Goal: Task Accomplishment & Management: Complete application form

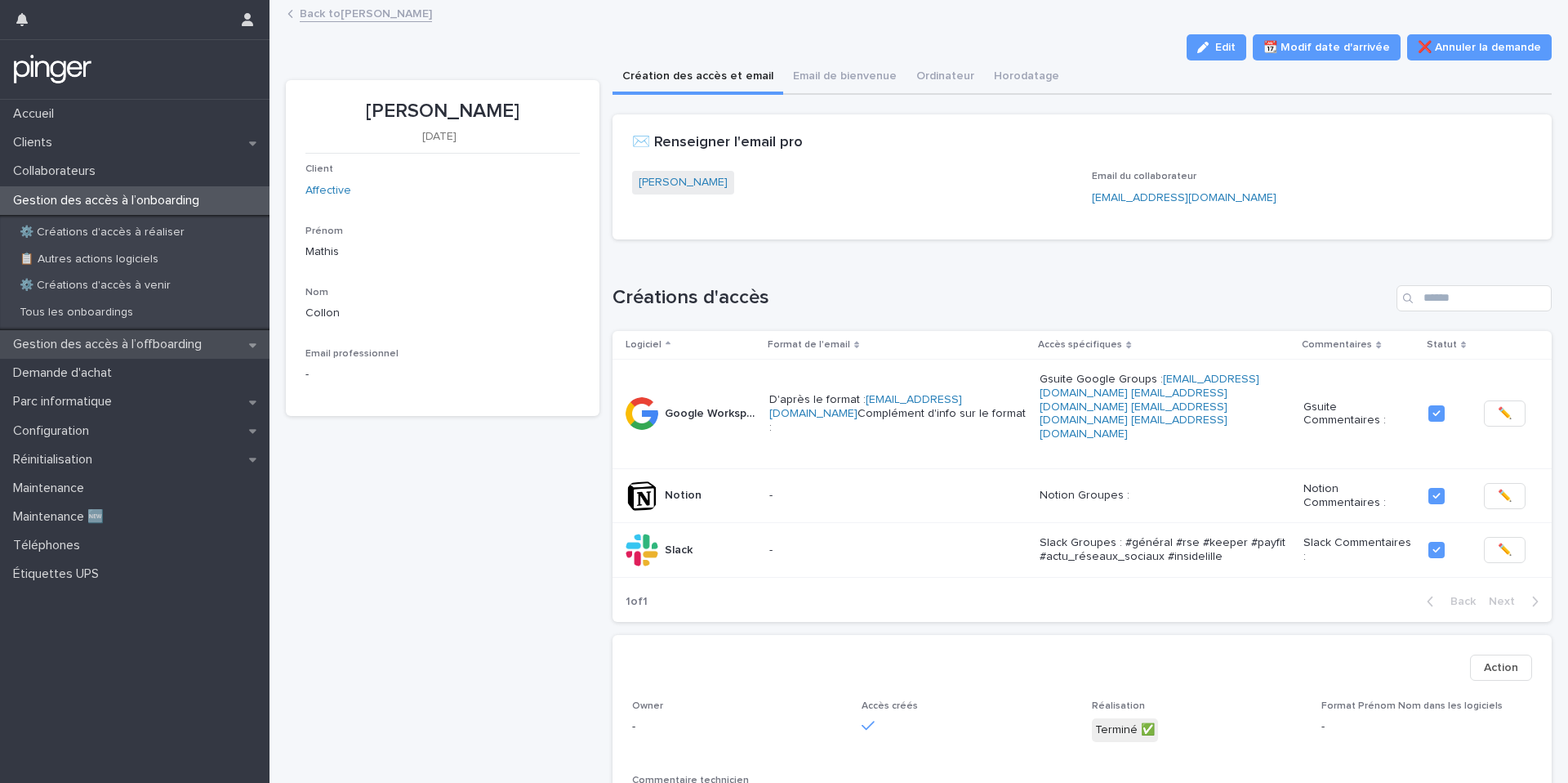
click at [199, 337] on p "Gestion des accès à l’offboarding" at bounding box center [110, 344] width 208 height 15
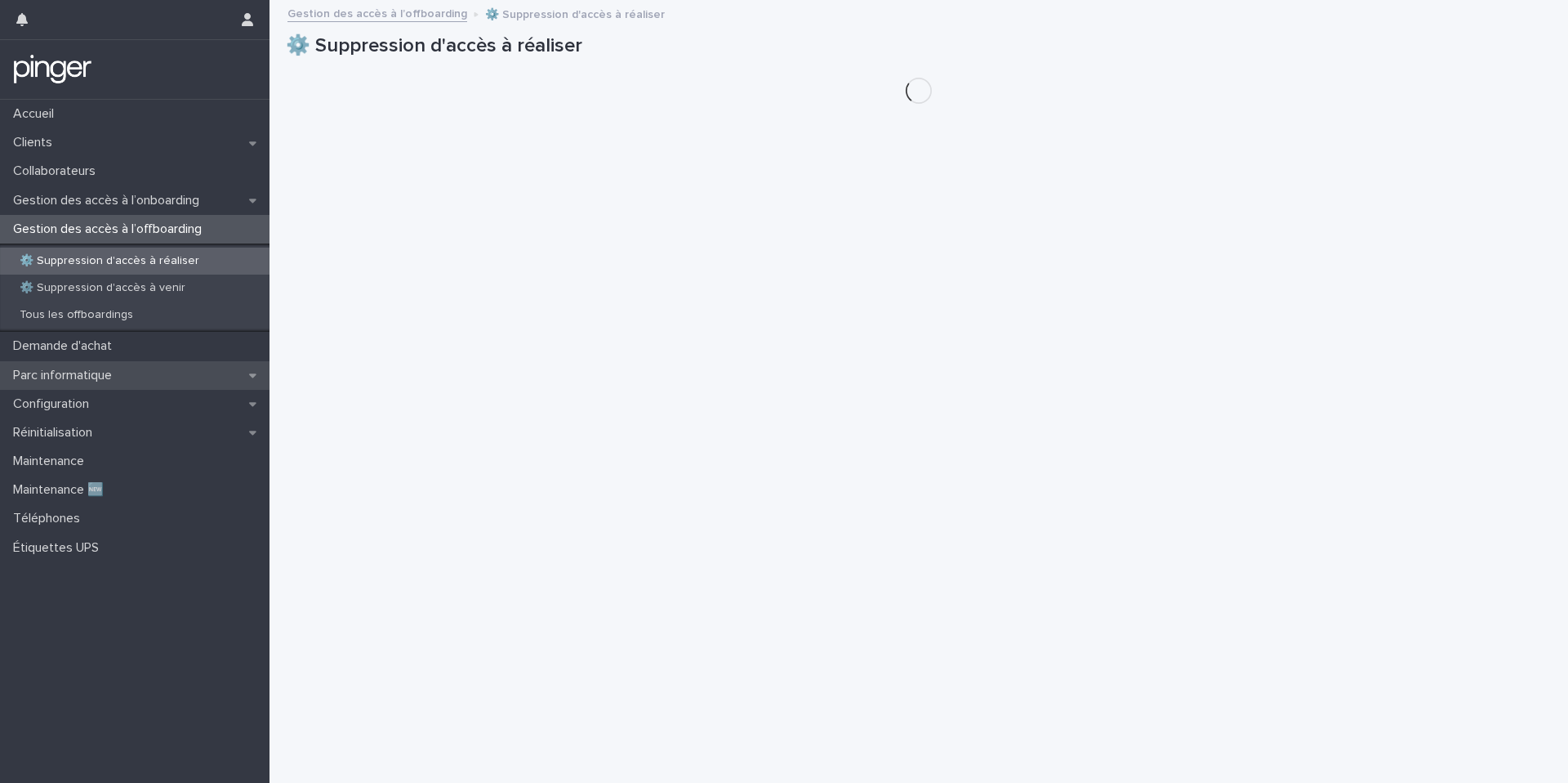
click at [193, 366] on div "Parc informatique" at bounding box center [134, 375] width 269 height 29
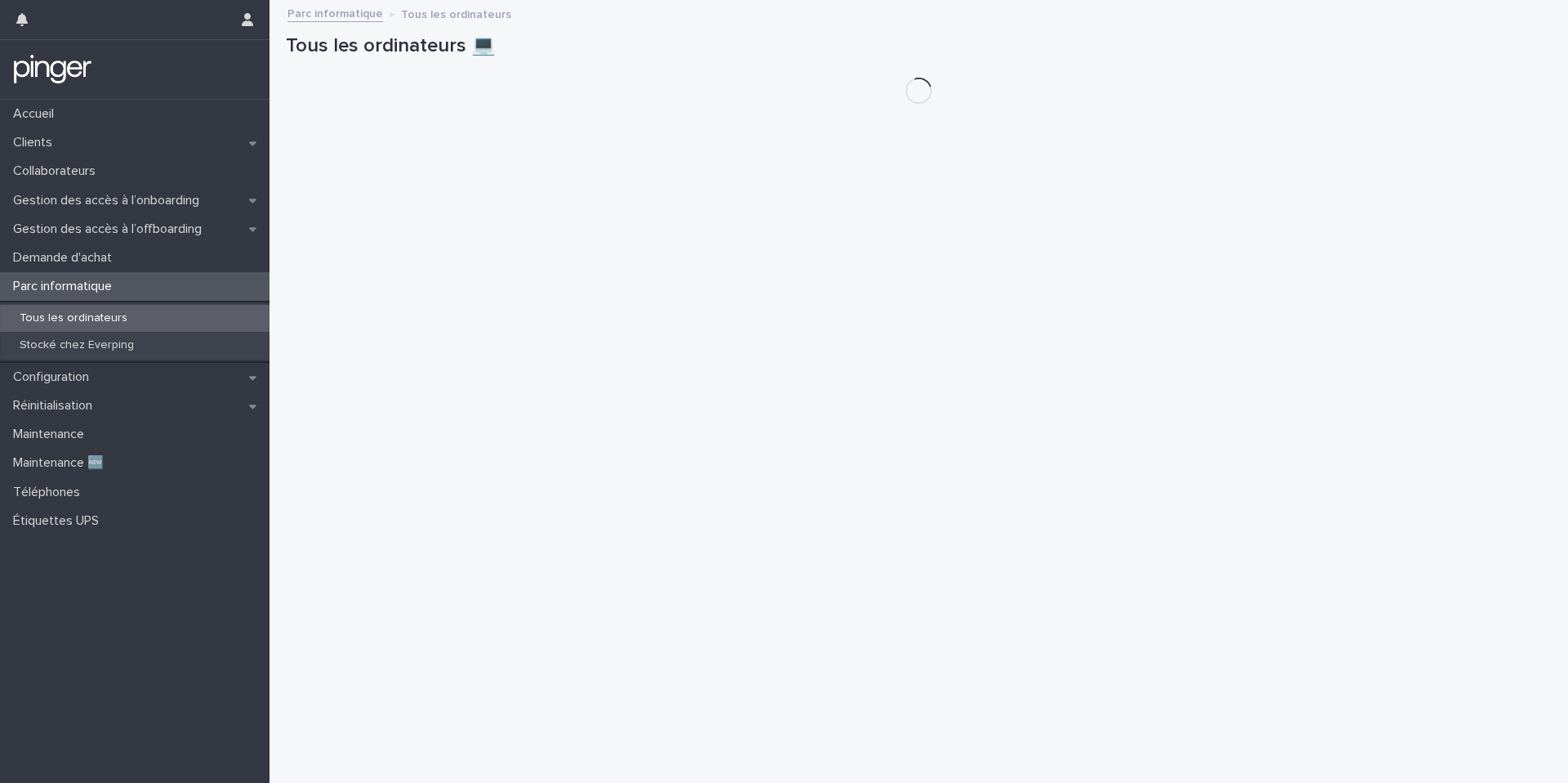
click at [193, 366] on div "Configuration" at bounding box center [134, 377] width 269 height 29
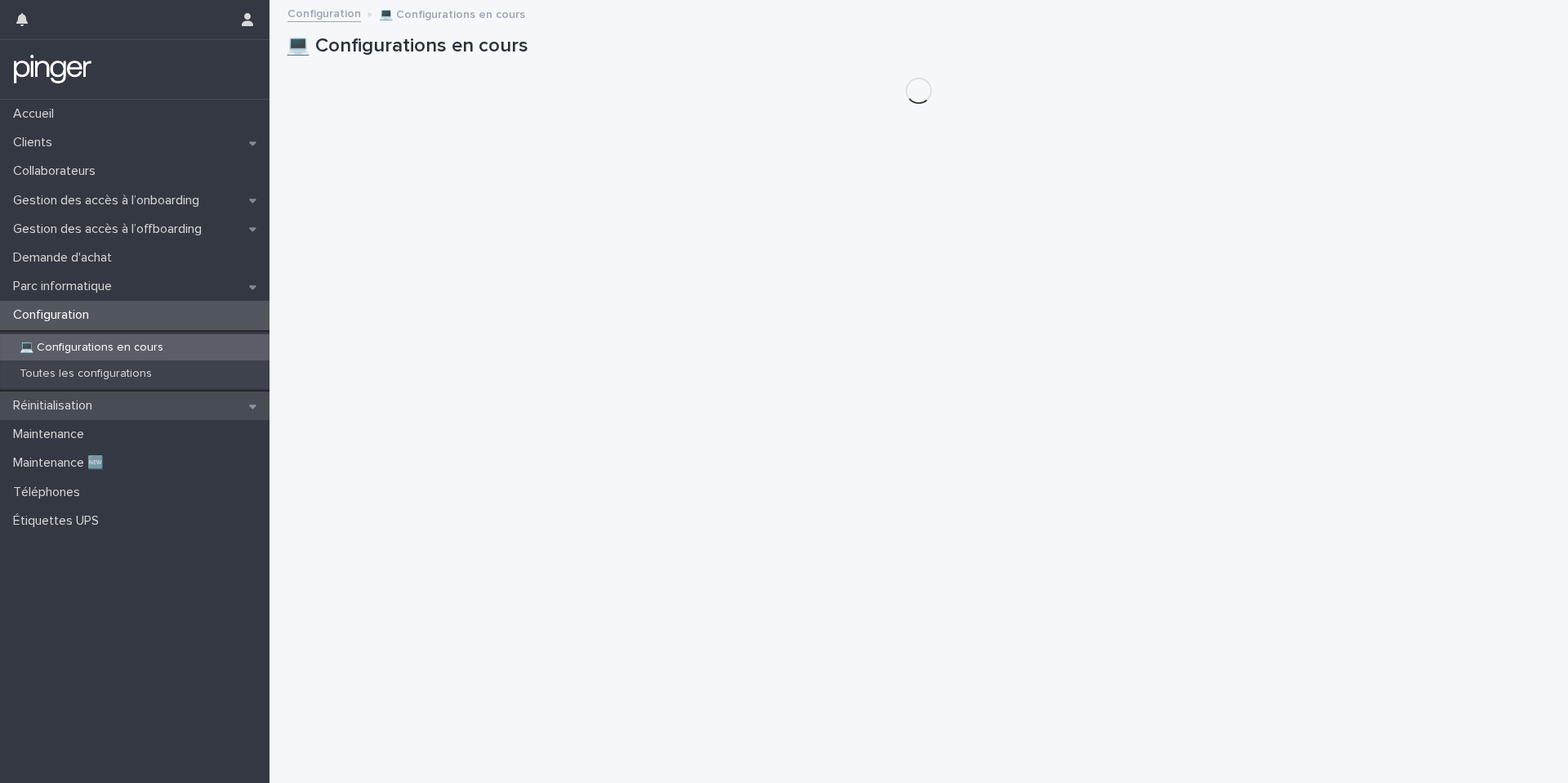
click at [190, 407] on div "Réinitialisation" at bounding box center [134, 406] width 269 height 29
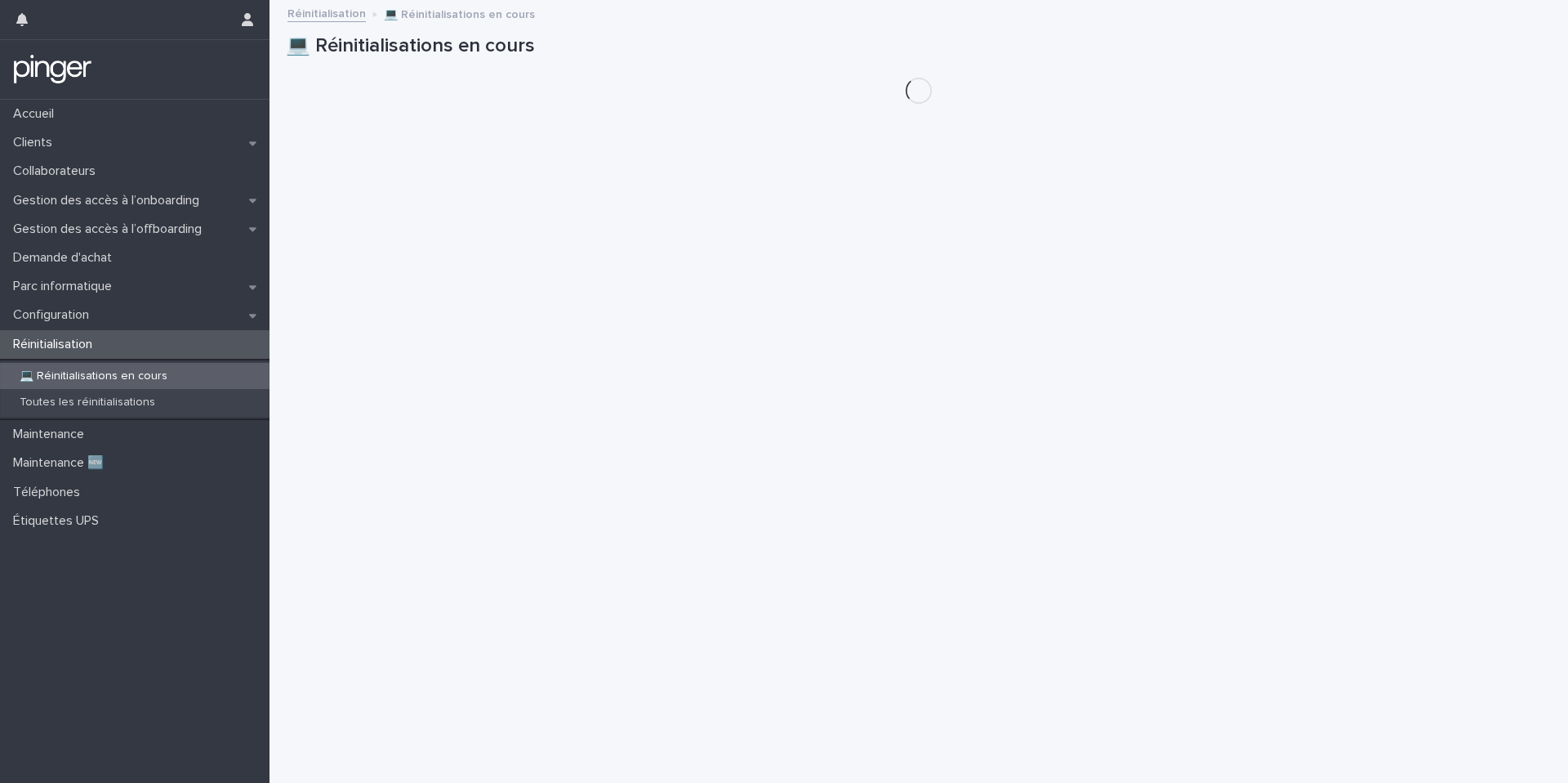
click at [207, 322] on div "Configuration" at bounding box center [134, 315] width 269 height 29
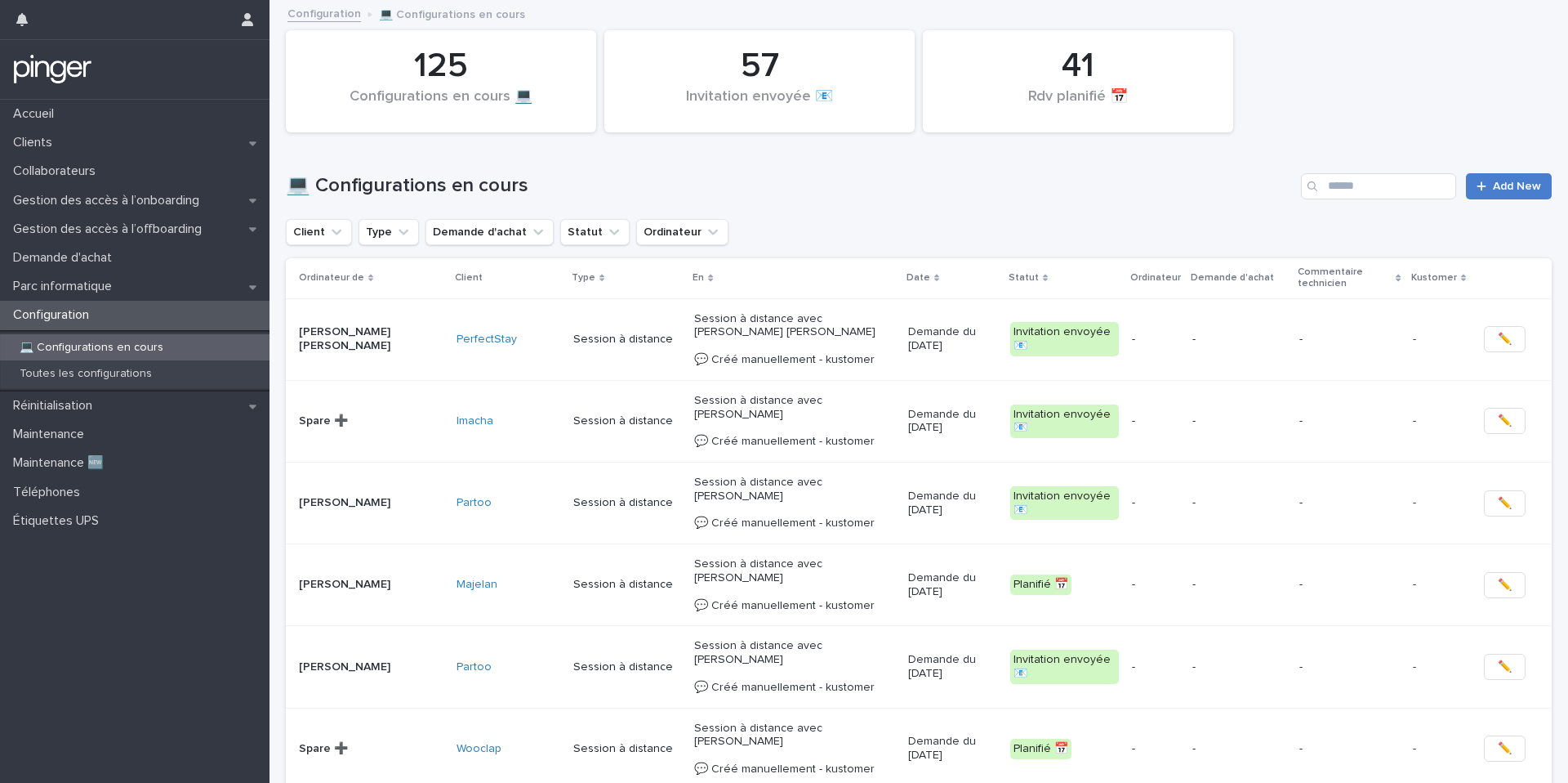
click at [1489, 196] on link "Add New" at bounding box center [1508, 186] width 85 height 26
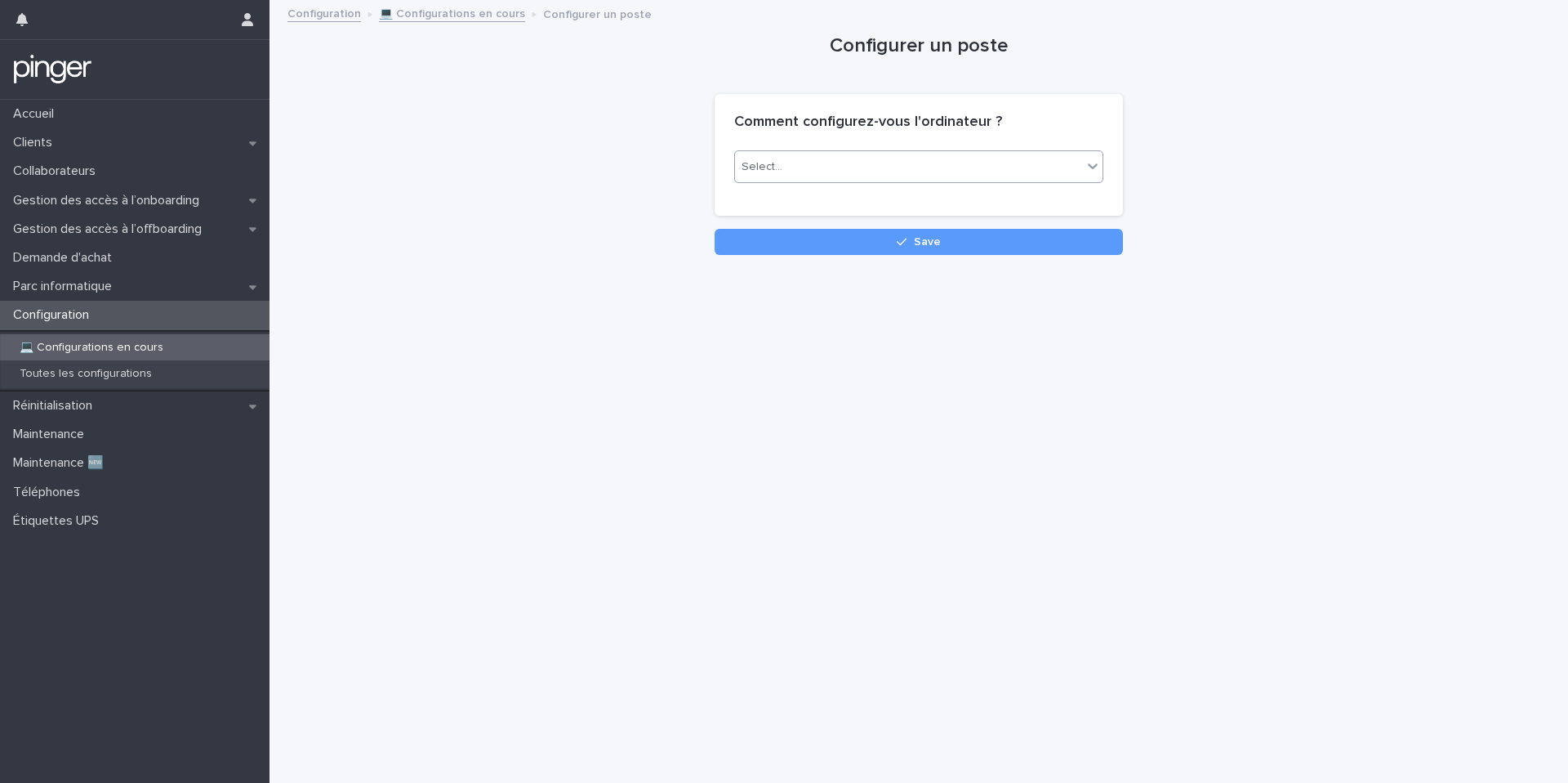
click at [1014, 156] on div "Select..." at bounding box center [908, 167] width 347 height 27
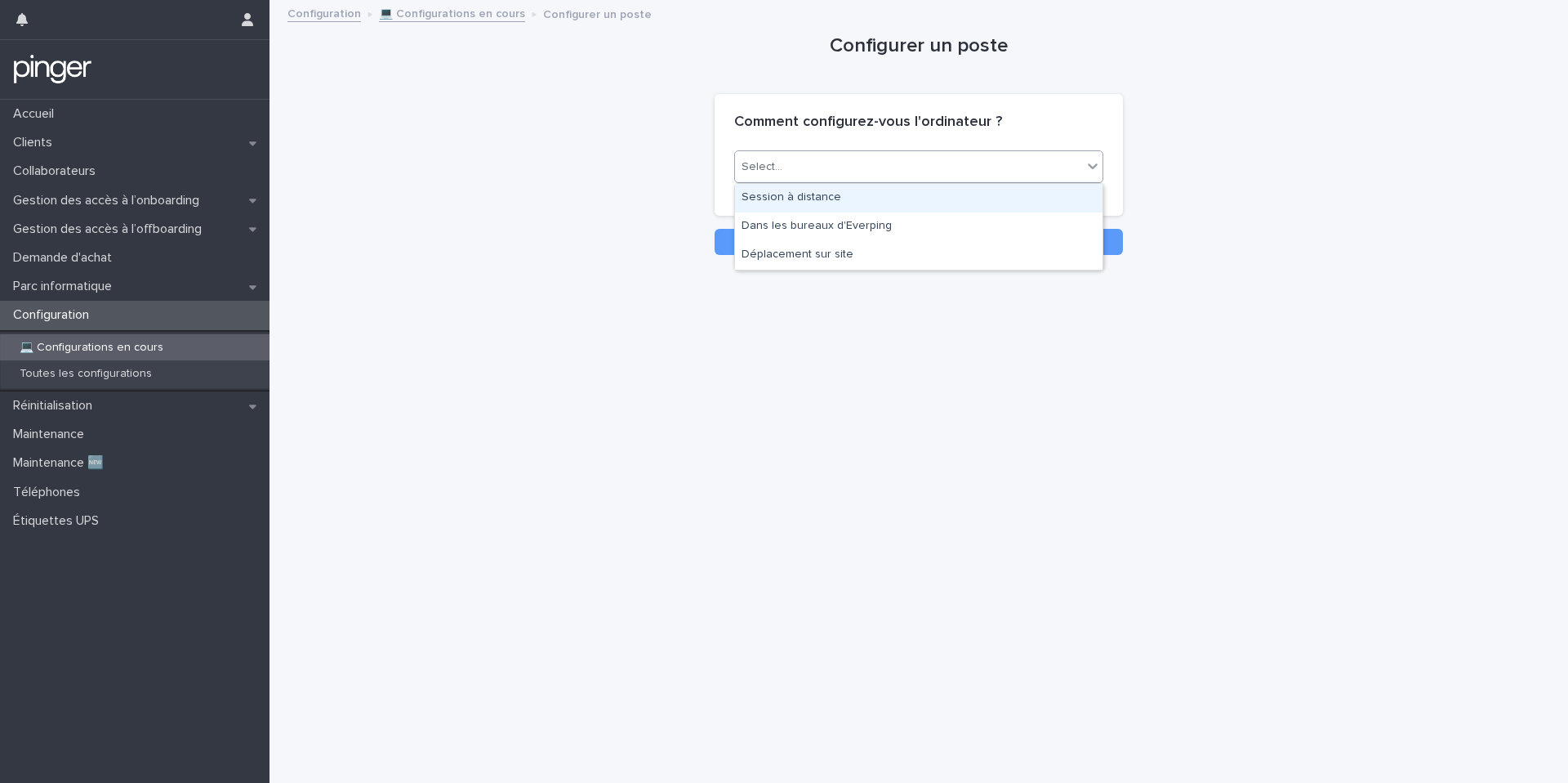
click at [940, 202] on div "Session à distance" at bounding box center [918, 199] width 367 height 29
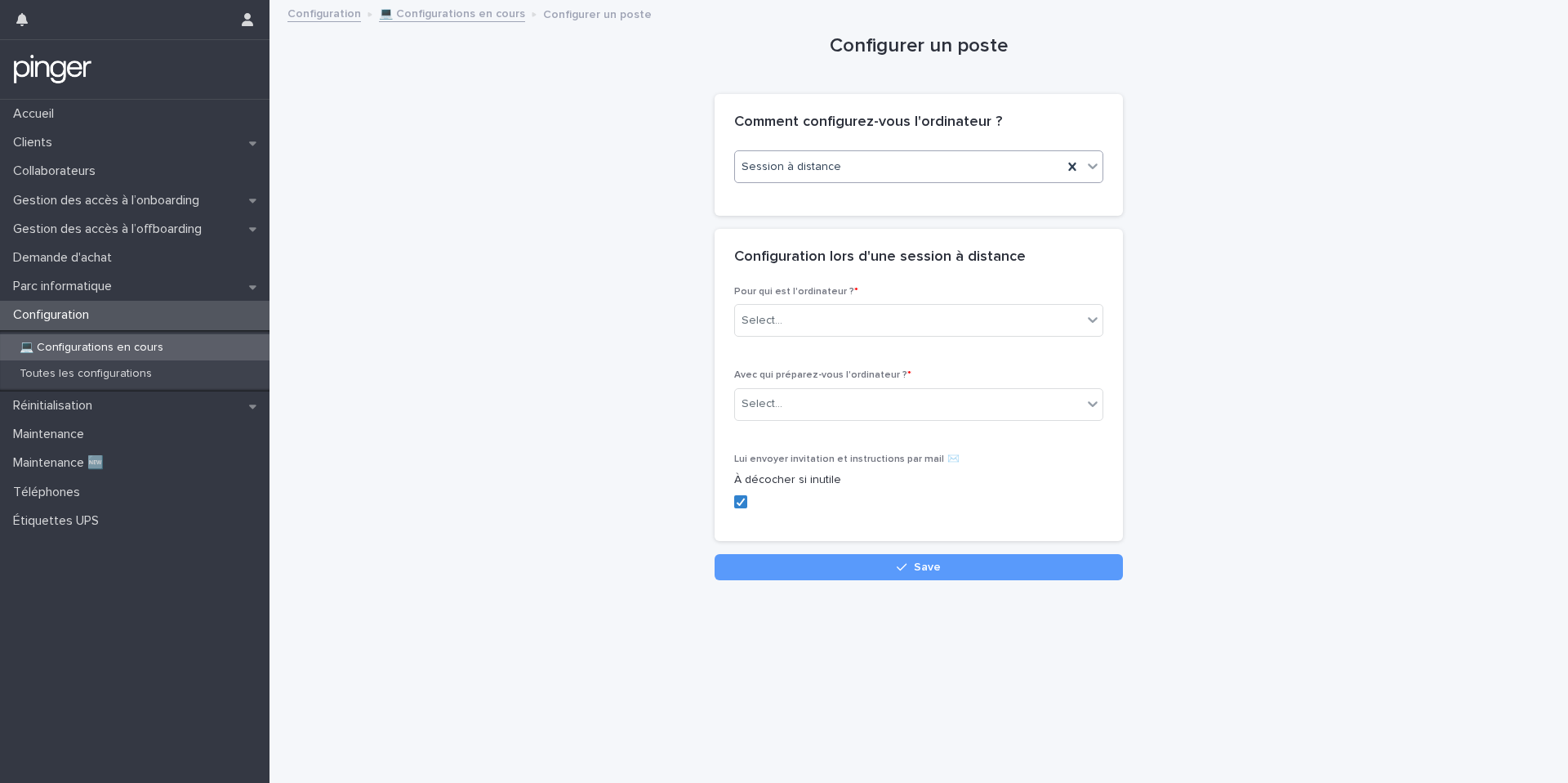
click at [857, 301] on div "Pour qui est l'ordinateur ? * Select..." at bounding box center [918, 318] width 369 height 63
click at [854, 316] on div "Select..." at bounding box center [908, 320] width 347 height 27
type input "*****"
click at [898, 322] on div "***** roque" at bounding box center [908, 320] width 347 height 27
click at [888, 321] on div "Select..." at bounding box center [908, 320] width 347 height 27
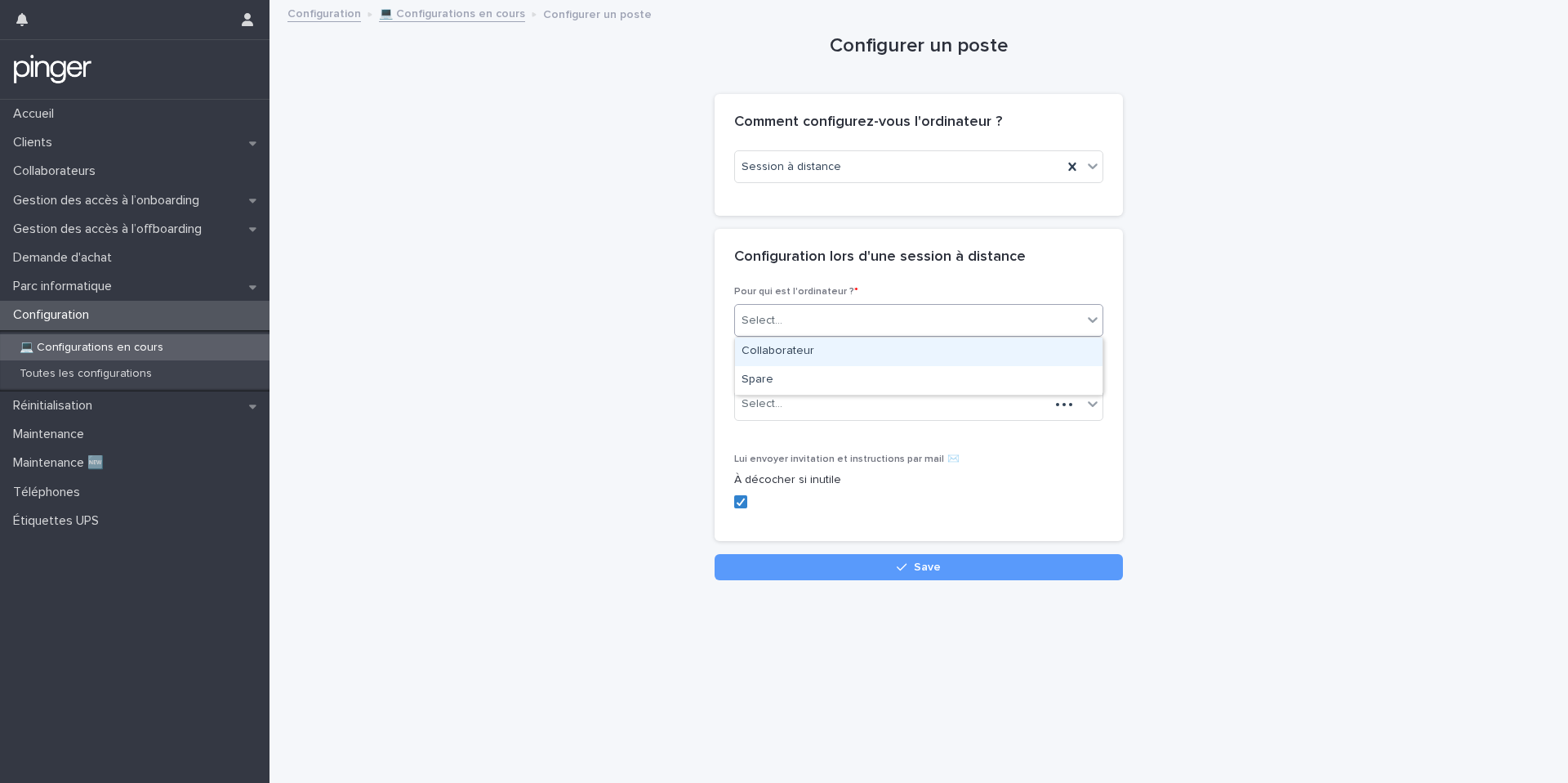
click at [868, 351] on div "Collaborateur" at bounding box center [918, 352] width 367 height 29
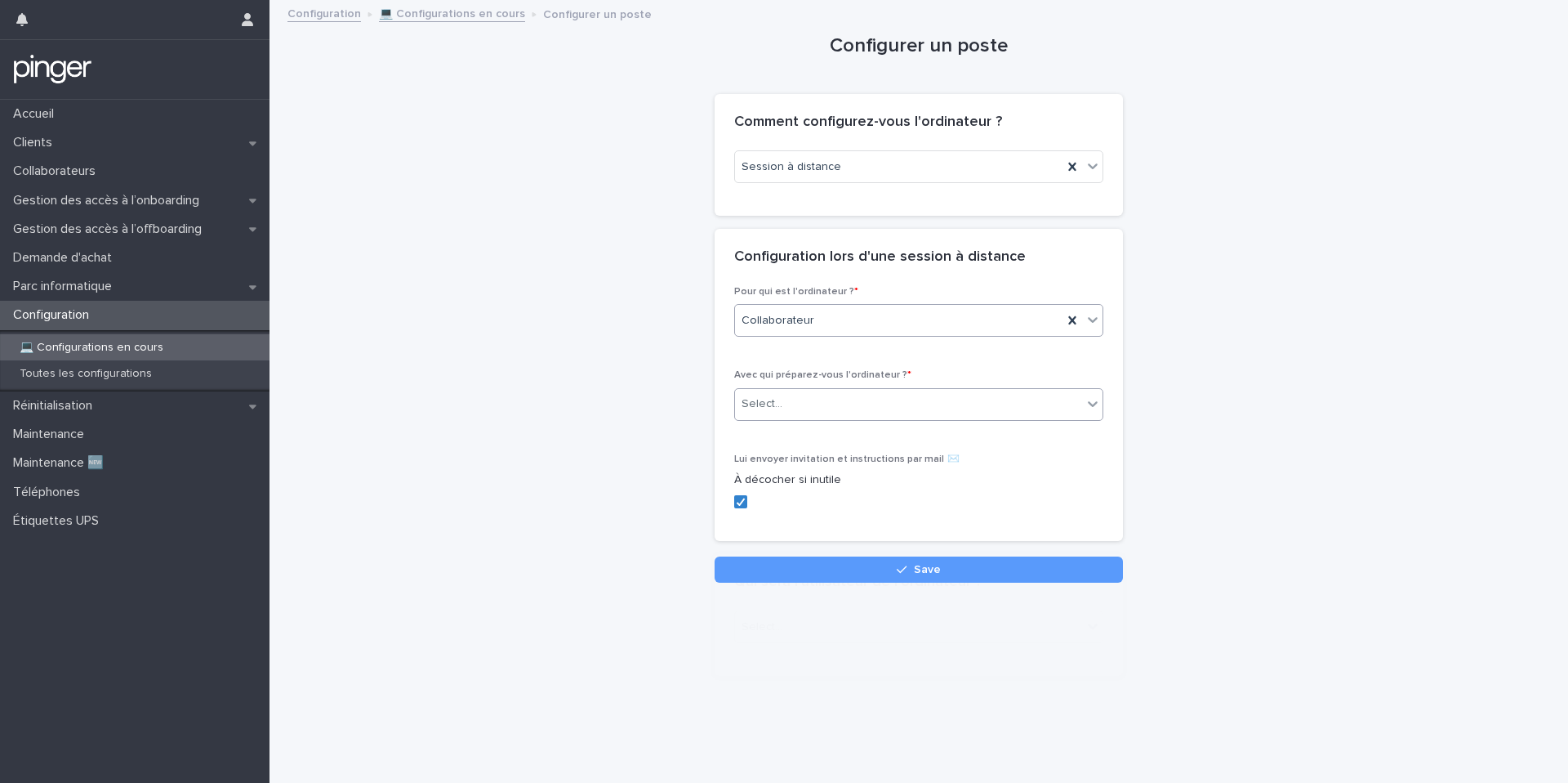
click at [842, 402] on div "Select..." at bounding box center [908, 404] width 347 height 27
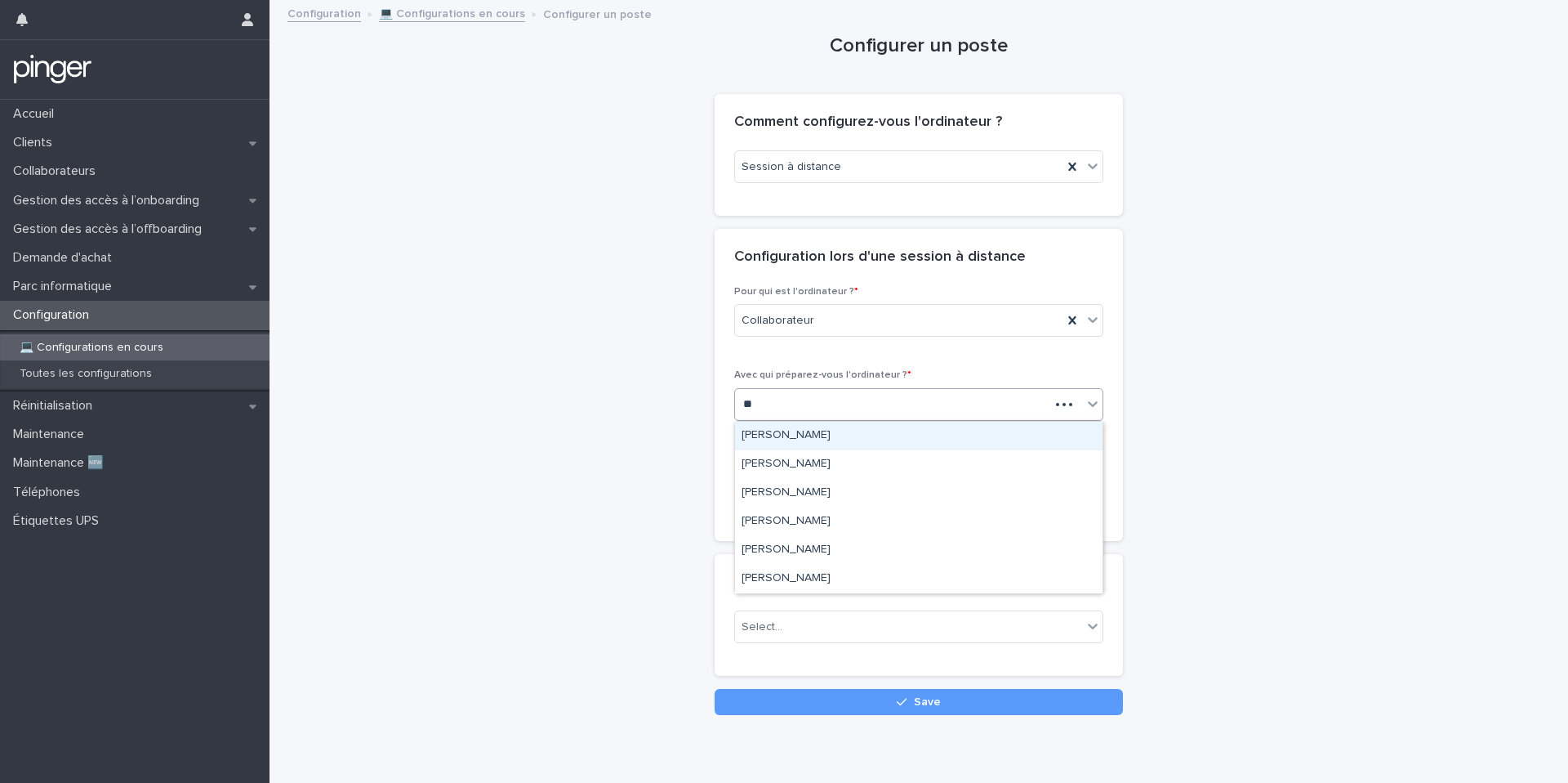
type input "*"
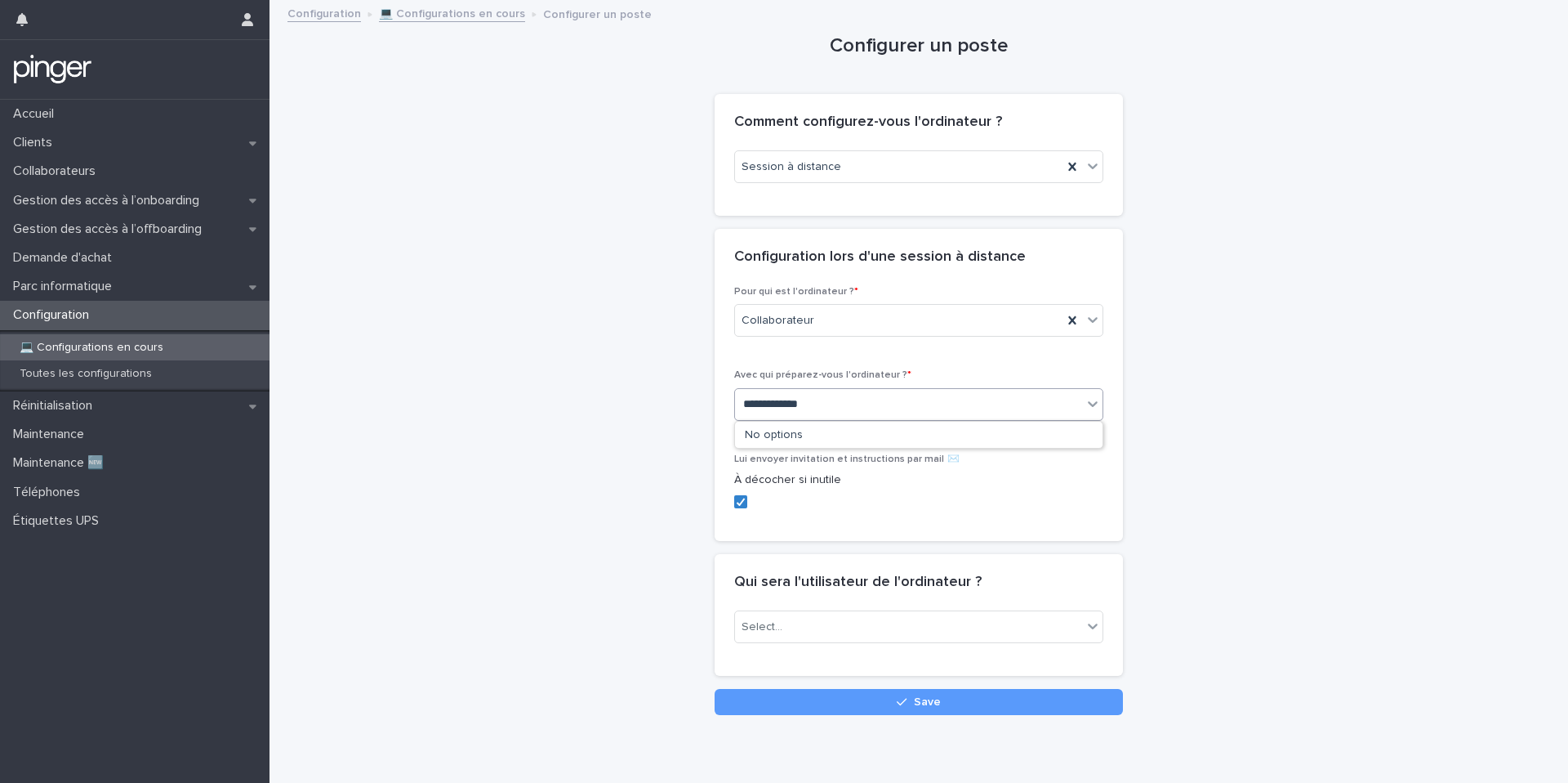
type input "**********"
